Goal: Task Accomplishment & Management: Manage account settings

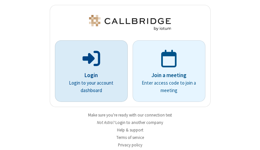
click at [89, 75] on p "Login" at bounding box center [91, 75] width 55 height 8
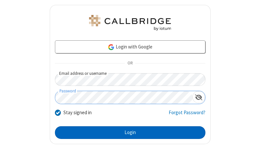
click at [128, 132] on button "Login" at bounding box center [130, 132] width 151 height 13
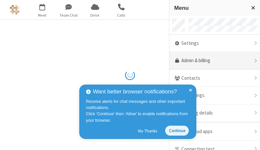
click at [212, 61] on link "Admin & billing" at bounding box center [215, 61] width 91 height 18
